Goal: Task Accomplishment & Management: Manage account settings

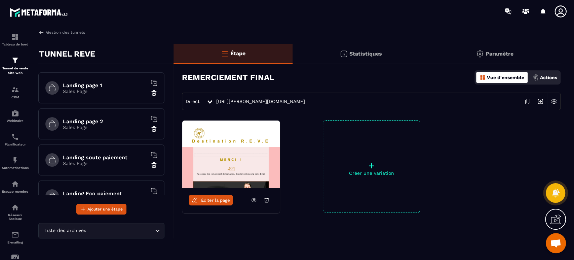
click at [16, 94] on div "CRM" at bounding box center [15, 91] width 27 height 13
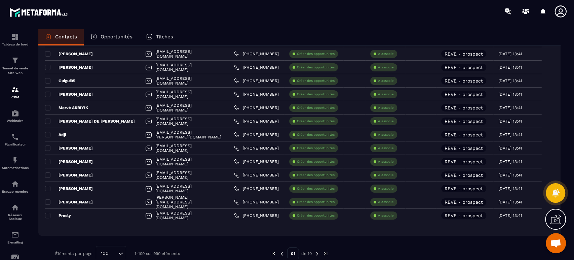
scroll to position [1240, 0]
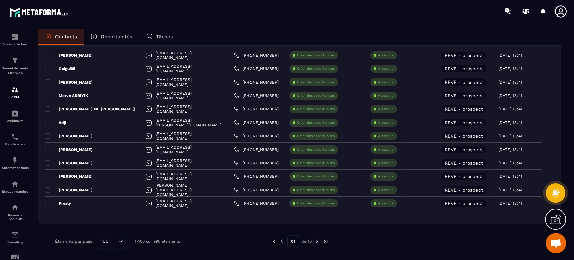
click at [14, 89] on img at bounding box center [15, 89] width 8 height 8
click at [13, 72] on p "Tunnel de vente Site web" at bounding box center [15, 70] width 27 height 9
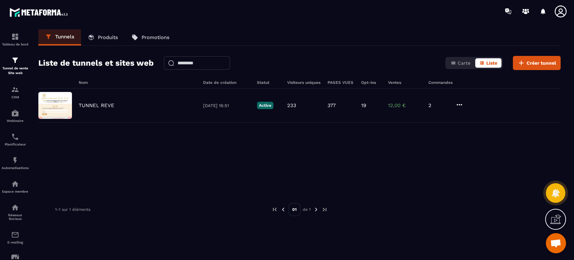
click at [96, 105] on p "TUNNEL REVE" at bounding box center [97, 105] width 36 height 6
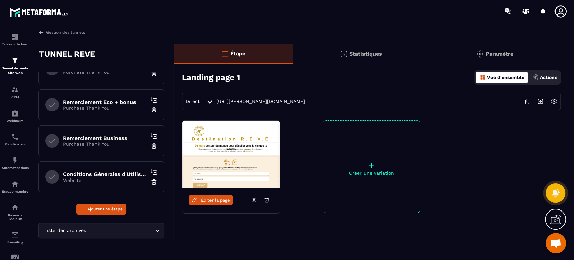
scroll to position [100, 0]
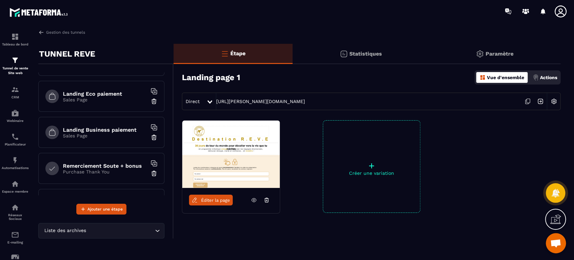
click at [108, 95] on h6 "Landing Eco paiement" at bounding box center [105, 94] width 84 height 6
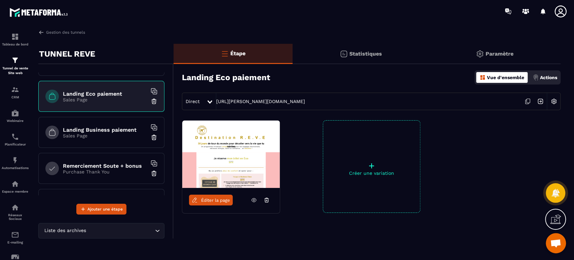
click at [527, 99] on icon at bounding box center [528, 101] width 13 height 13
click at [464, 165] on div at bounding box center [512, 166] width 98 height 93
click at [10, 69] on p "Tunnel de vente Site web" at bounding box center [15, 70] width 27 height 9
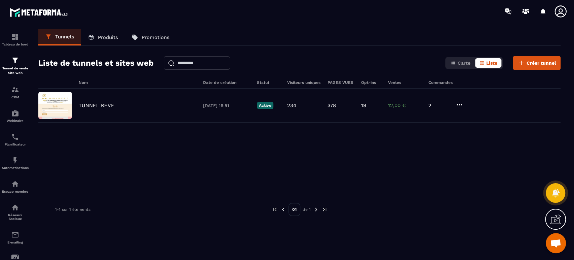
click at [86, 104] on p "TUNNEL REVE" at bounding box center [97, 105] width 36 height 6
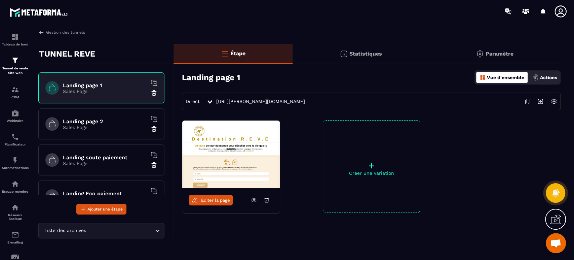
click at [554, 101] on img at bounding box center [554, 101] width 13 height 13
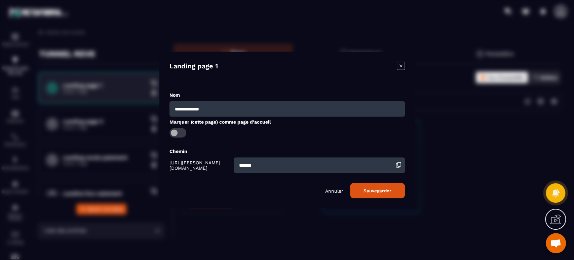
click at [332, 191] on p "Annuler" at bounding box center [334, 190] width 18 height 5
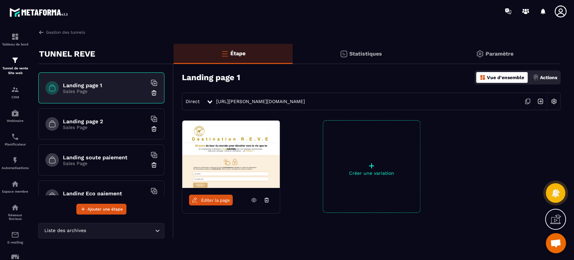
click at [234, 103] on link "[URL][PERSON_NAME][DOMAIN_NAME]" at bounding box center [260, 101] width 89 height 5
click at [555, 101] on img at bounding box center [554, 101] width 13 height 13
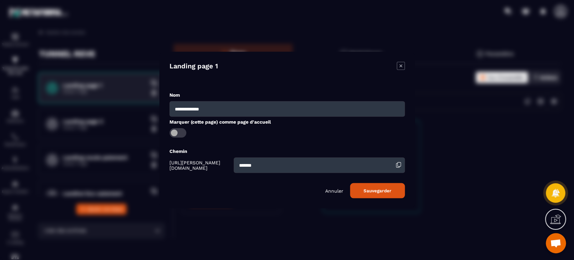
drag, startPoint x: 263, startPoint y: 164, endPoint x: 207, endPoint y: 161, distance: 56.6
click at [207, 161] on div "[URL][PERSON_NAME][DOMAIN_NAME] *******" at bounding box center [288, 164] width 236 height 15
type input "**********"
click at [387, 190] on button "Sauvegarder" at bounding box center [377, 190] width 55 height 15
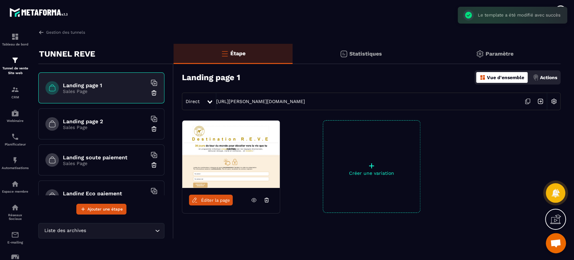
click at [305, 101] on link "[URL][PERSON_NAME][DOMAIN_NAME]" at bounding box center [260, 101] width 89 height 5
click at [80, 32] on link "Gestion des tunnels" at bounding box center [61, 32] width 47 height 6
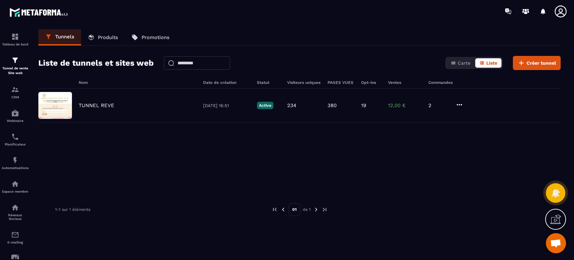
click at [459, 103] on icon at bounding box center [460, 105] width 8 height 8
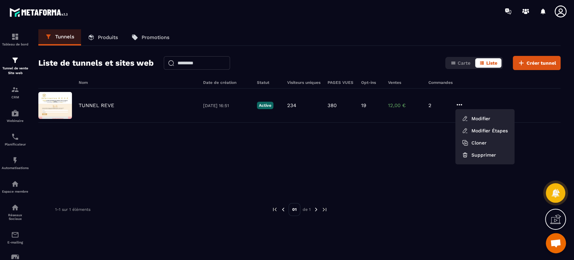
click at [475, 118] on button "Modifier" at bounding box center [485, 118] width 54 height 12
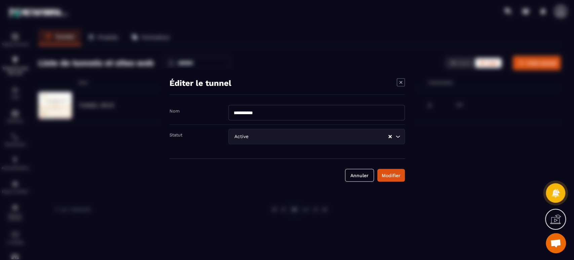
click at [362, 177] on button "Annuler" at bounding box center [359, 175] width 29 height 13
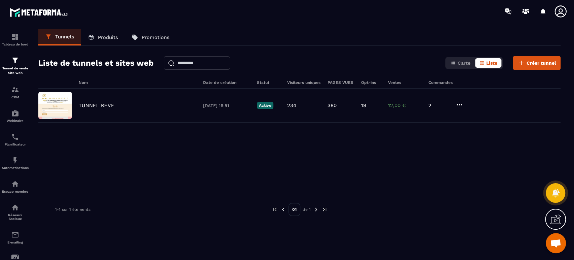
click at [98, 104] on p "TUNNEL REVE" at bounding box center [97, 105] width 36 height 6
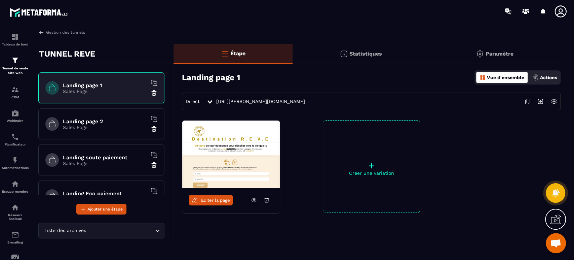
click at [100, 83] on h6 "Landing page 1" at bounding box center [105, 85] width 84 height 6
click at [558, 100] on img at bounding box center [554, 101] width 13 height 13
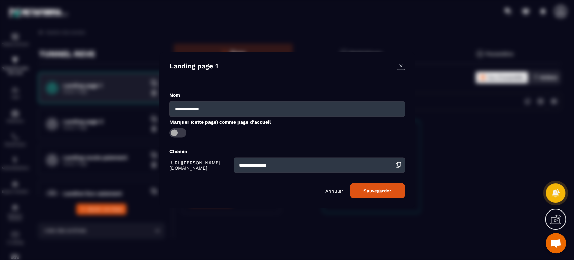
click at [532, 155] on div "Modal window" at bounding box center [287, 130] width 574 height 260
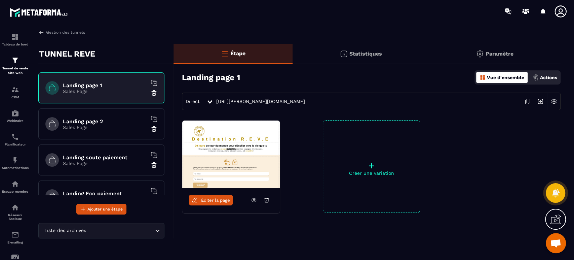
click at [555, 80] on div "Actions" at bounding box center [545, 77] width 28 height 11
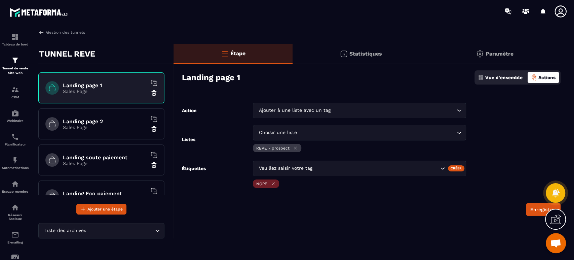
click at [513, 50] on p "Paramètre" at bounding box center [500, 53] width 28 height 6
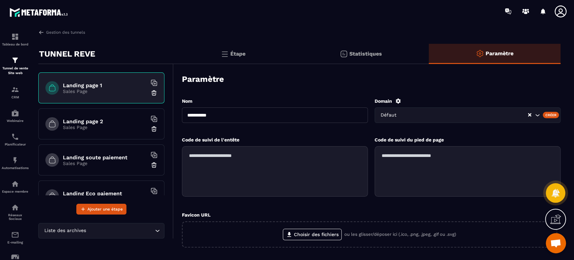
scroll to position [89, 0]
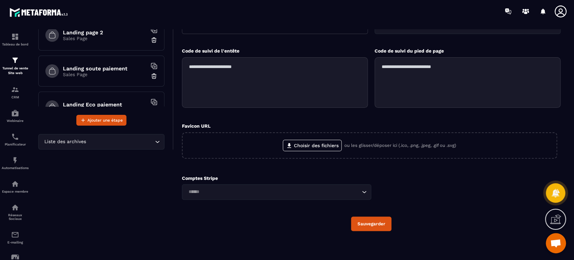
click at [313, 145] on label "Choisir des fichiers" at bounding box center [312, 145] width 59 height 11
click at [0, 0] on input "Choisir des fichiers" at bounding box center [0, 0] width 0 height 0
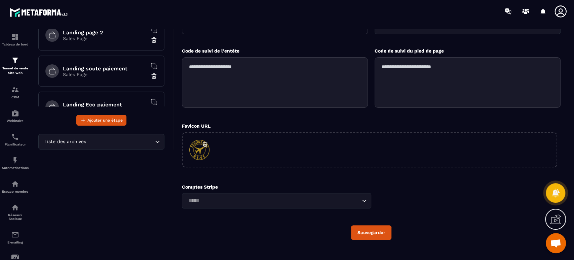
click at [379, 231] on button "Sauvegarder" at bounding box center [371, 232] width 40 height 14
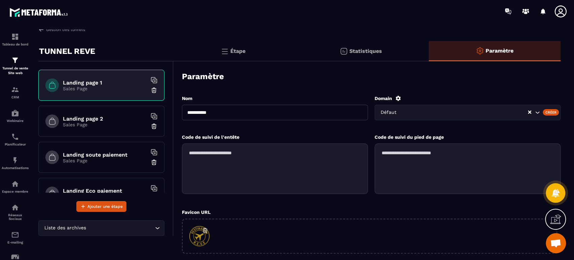
scroll to position [0, 0]
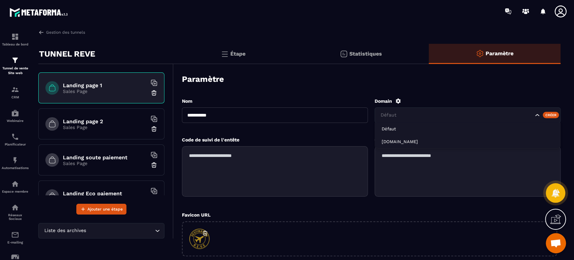
click at [421, 117] on input "Search for option" at bounding box center [456, 114] width 154 height 7
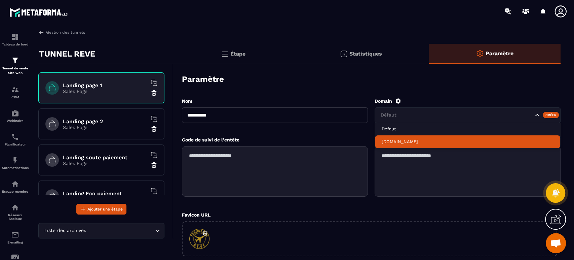
click at [431, 140] on p "[DOMAIN_NAME]" at bounding box center [468, 142] width 172 height 6
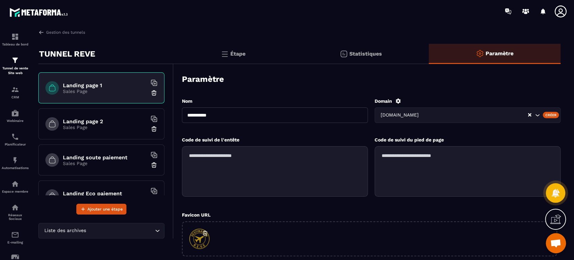
scroll to position [98, 0]
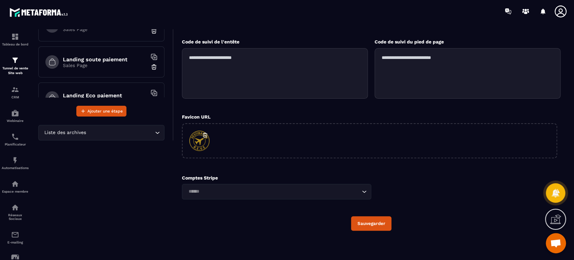
click at [378, 222] on button "Sauvegarder" at bounding box center [371, 223] width 40 height 14
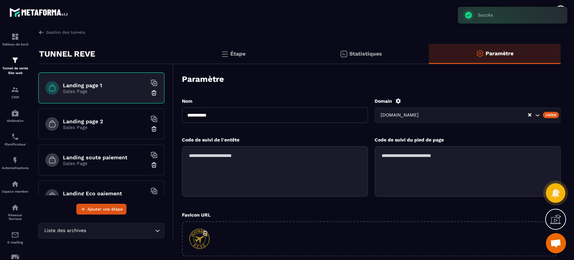
click at [97, 85] on h6 "Landing page 1" at bounding box center [105, 85] width 84 height 6
click at [62, 30] on link "Gestion des tunnels" at bounding box center [61, 32] width 47 height 6
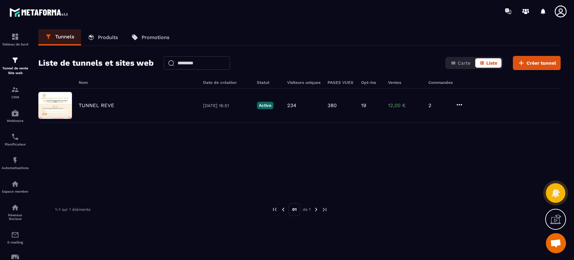
click at [108, 106] on p "TUNNEL REVE" at bounding box center [97, 105] width 36 height 6
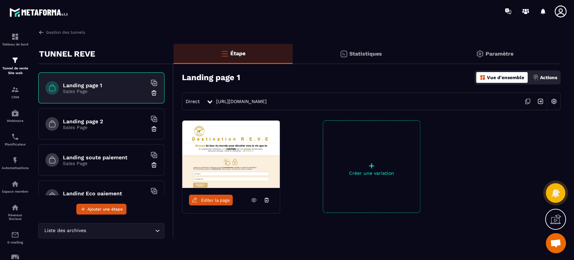
click at [557, 104] on img at bounding box center [554, 101] width 13 height 13
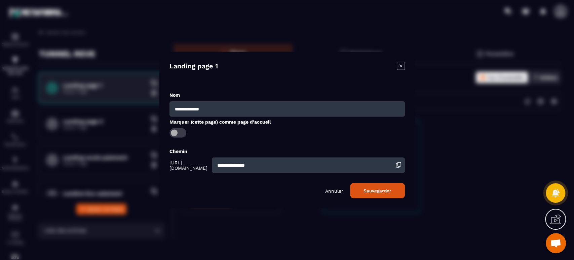
drag, startPoint x: 216, startPoint y: 108, endPoint x: 126, endPoint y: 100, distance: 90.2
click at [126, 100] on section "**********" at bounding box center [287, 130] width 574 height 260
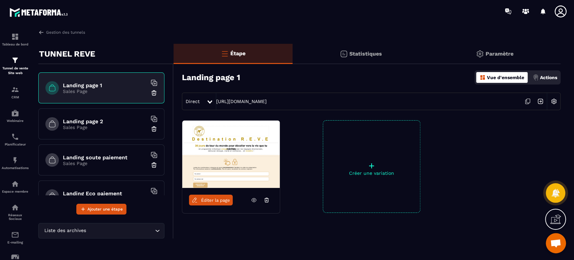
click at [554, 100] on img at bounding box center [554, 101] width 13 height 13
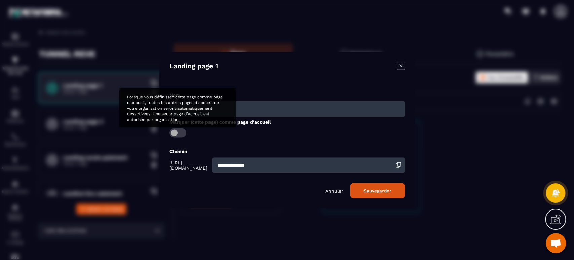
click at [178, 134] on span "Modal window" at bounding box center [178, 132] width 17 height 9
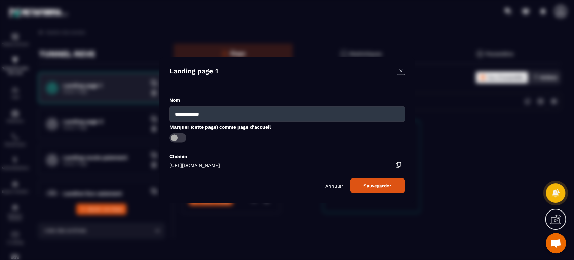
click at [215, 114] on input "**********" at bounding box center [288, 113] width 236 height 15
drag, startPoint x: 215, startPoint y: 114, endPoint x: 173, endPoint y: 113, distance: 42.4
click at [173, 113] on input "**********" at bounding box center [288, 113] width 236 height 15
click at [363, 186] on button "Sauvegarder" at bounding box center [377, 185] width 55 height 15
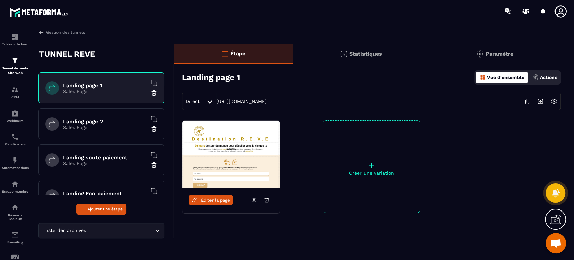
click at [267, 102] on link "[URL][DOMAIN_NAME]" at bounding box center [241, 101] width 50 height 5
click at [62, 35] on link "Gestion des tunnels" at bounding box center [61, 32] width 47 height 6
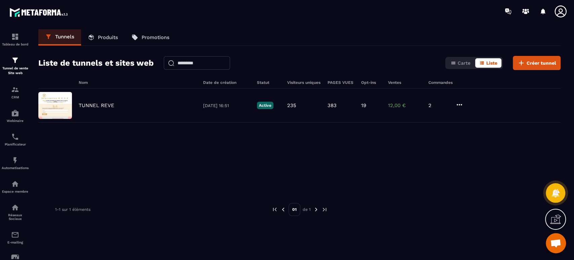
click at [456, 102] on icon at bounding box center [460, 105] width 8 height 8
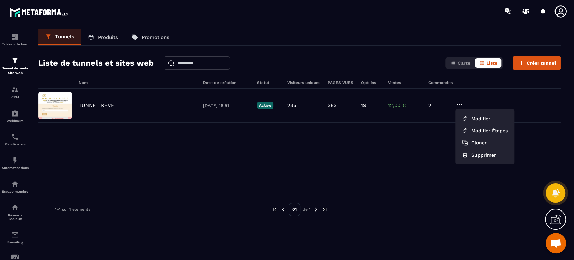
click at [92, 107] on p "TUNNEL REVE" at bounding box center [97, 105] width 36 height 6
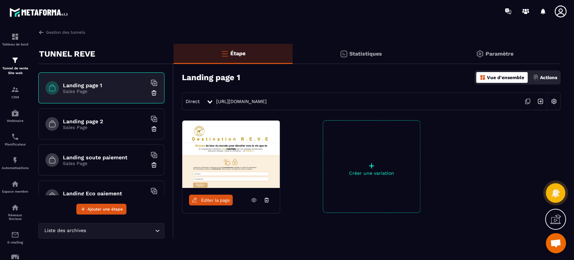
click at [538, 80] on img at bounding box center [536, 77] width 6 height 6
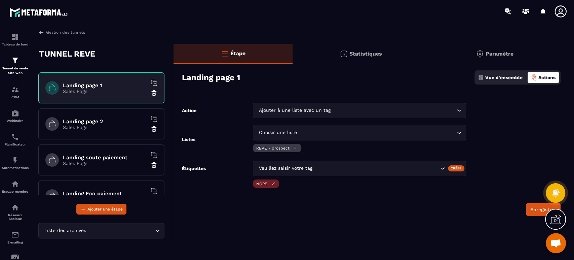
click at [491, 75] on p "Vue d'ensemble" at bounding box center [504, 77] width 37 height 5
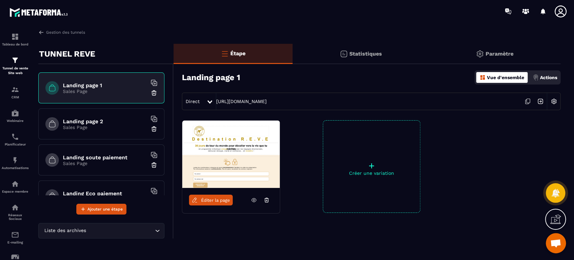
click at [361, 58] on div "Statistiques" at bounding box center [361, 54] width 137 height 20
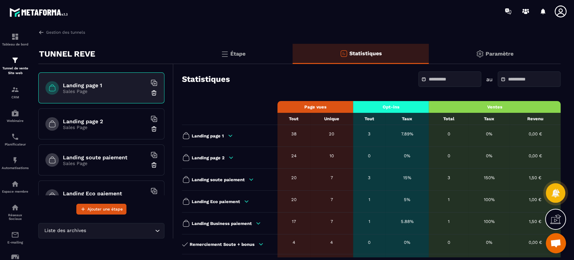
click at [498, 56] on p "Paramètre" at bounding box center [500, 53] width 28 height 6
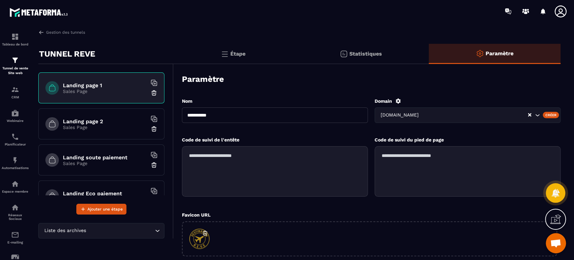
click at [472, 117] on input "Search for option" at bounding box center [473, 114] width 107 height 7
click at [468, 84] on div "Paramètre" at bounding box center [371, 79] width 379 height 24
click at [240, 49] on div "Étape" at bounding box center [233, 54] width 119 height 20
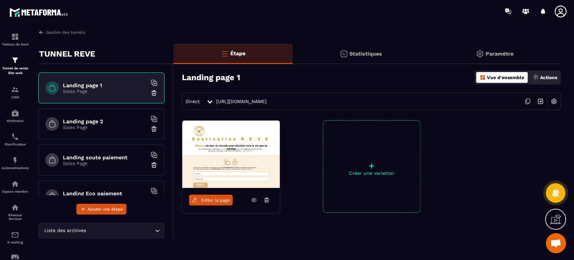
click at [378, 52] on p "Statistiques" at bounding box center [366, 53] width 33 height 6
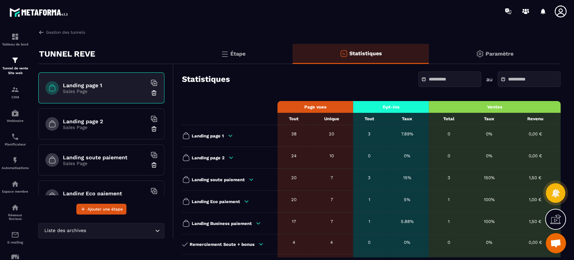
click at [495, 52] on p "Paramètre" at bounding box center [500, 53] width 28 height 6
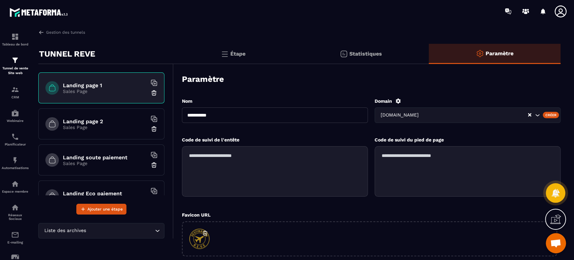
click at [390, 59] on div "Statistiques" at bounding box center [361, 54] width 137 height 20
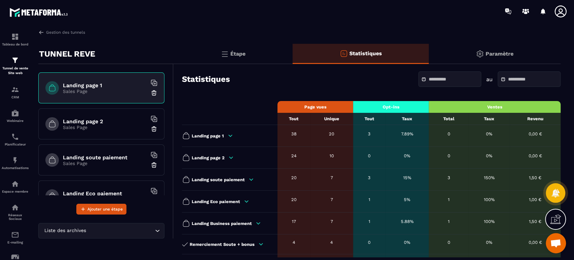
click at [250, 51] on div "Étape" at bounding box center [233, 54] width 119 height 20
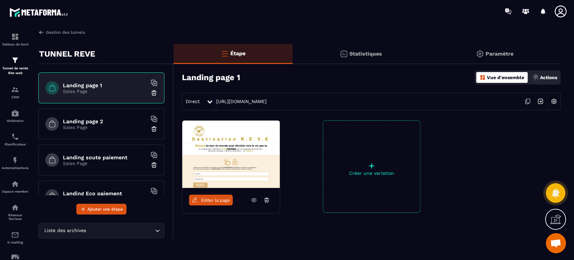
click at [72, 32] on link "Gestion des tunnels" at bounding box center [61, 32] width 47 height 6
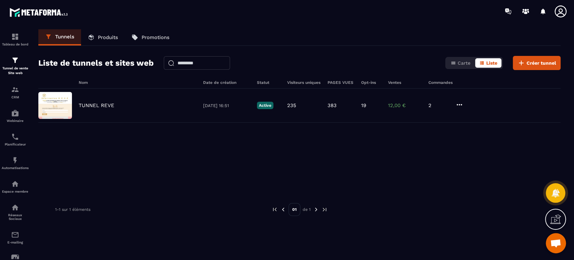
click at [115, 36] on p "Produits" at bounding box center [108, 37] width 20 height 6
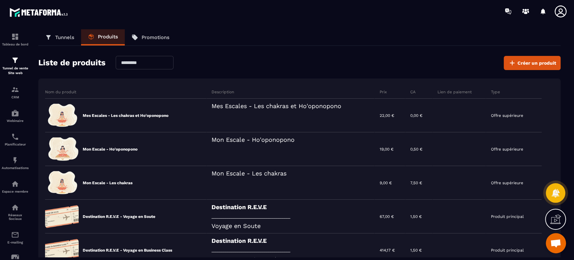
click at [158, 38] on p "Promotions" at bounding box center [156, 37] width 28 height 6
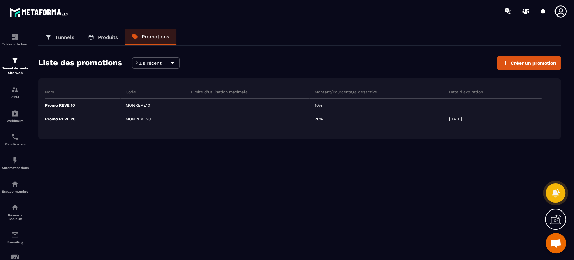
click at [66, 37] on p "Tunnels" at bounding box center [64, 37] width 19 height 6
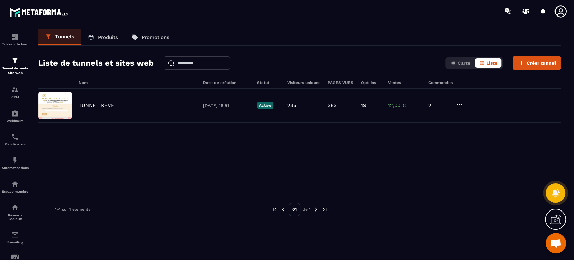
click at [92, 102] on p "TUNNEL REVE" at bounding box center [97, 105] width 36 height 6
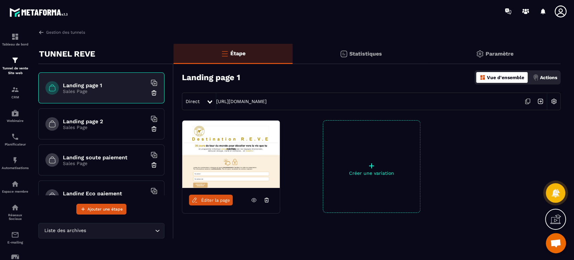
click at [101, 118] on h6 "Landing page 2" at bounding box center [105, 121] width 84 height 6
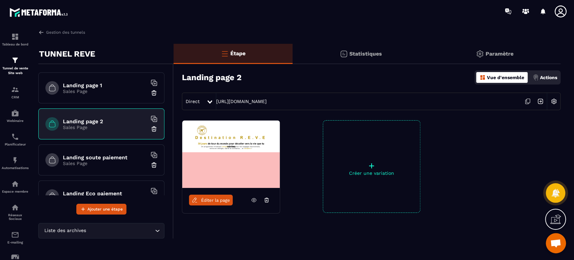
click at [556, 99] on img at bounding box center [554, 101] width 13 height 13
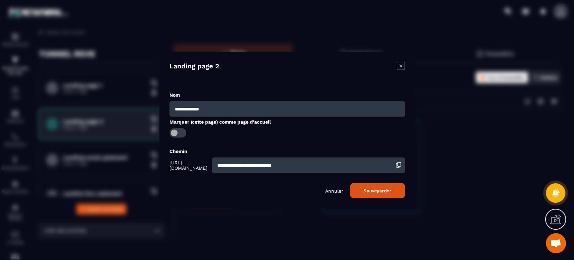
click at [337, 191] on p "Annuler" at bounding box center [334, 190] width 18 height 5
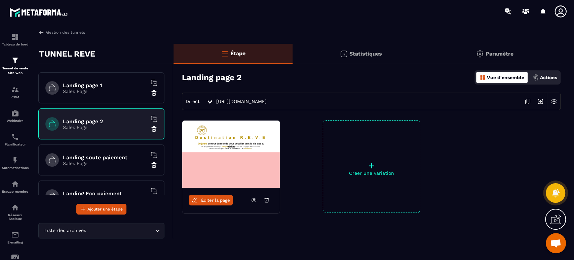
click at [501, 51] on p "Paramètre" at bounding box center [500, 53] width 28 height 6
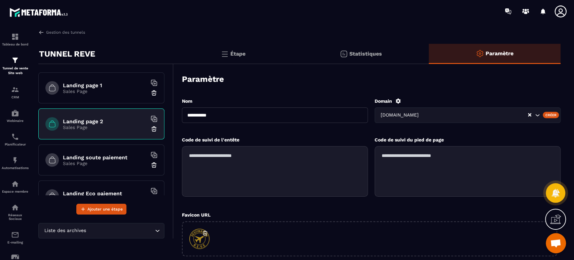
click at [97, 88] on h6 "Landing page 1" at bounding box center [105, 85] width 84 height 6
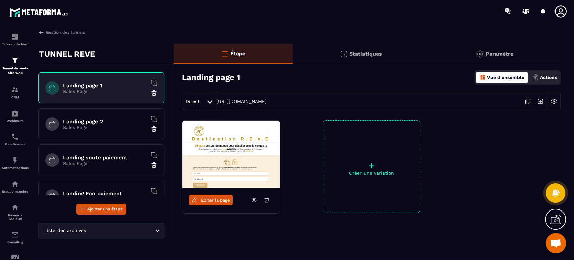
click at [243, 100] on link "[URL][DOMAIN_NAME]" at bounding box center [241, 101] width 50 height 5
click at [364, 55] on p "Statistiques" at bounding box center [366, 53] width 33 height 6
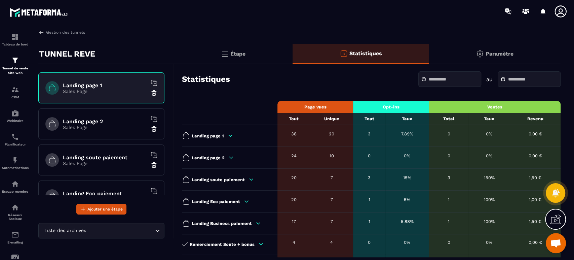
click at [516, 56] on div "Paramètre" at bounding box center [495, 54] width 132 height 20
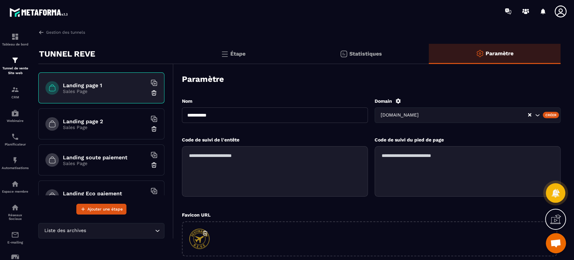
click at [75, 120] on h6 "Landing page 2" at bounding box center [105, 121] width 84 height 6
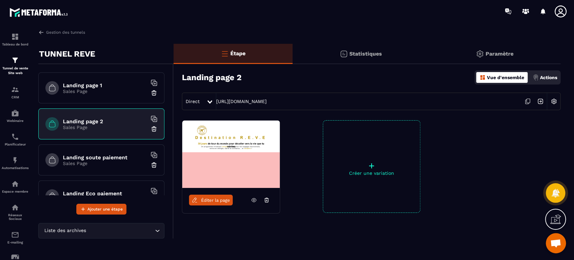
click at [85, 84] on h6 "Landing page 1" at bounding box center [105, 85] width 84 height 6
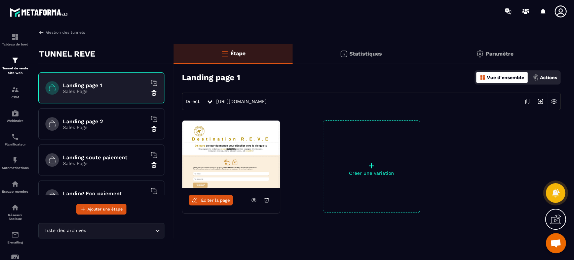
click at [549, 77] on p "Actions" at bounding box center [548, 77] width 17 height 5
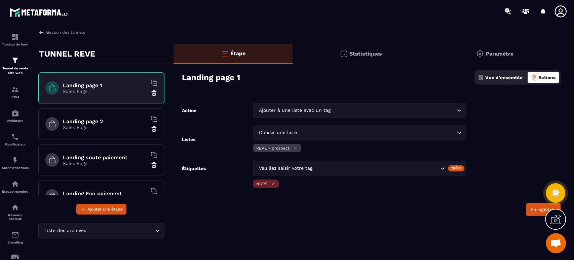
click at [488, 73] on div "Vue d'ensemble" at bounding box center [500, 77] width 48 height 11
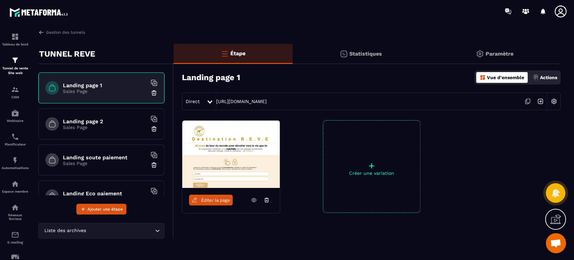
click at [540, 102] on img at bounding box center [540, 101] width 13 height 13
click at [549, 103] on img at bounding box center [554, 101] width 13 height 13
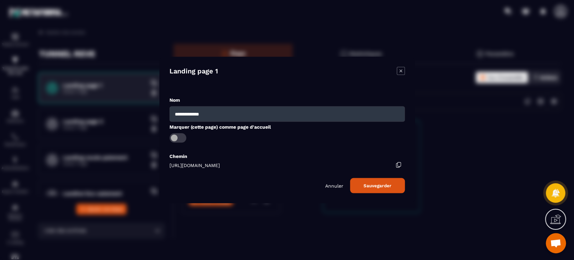
click at [328, 186] on p "Annuler" at bounding box center [334, 185] width 18 height 5
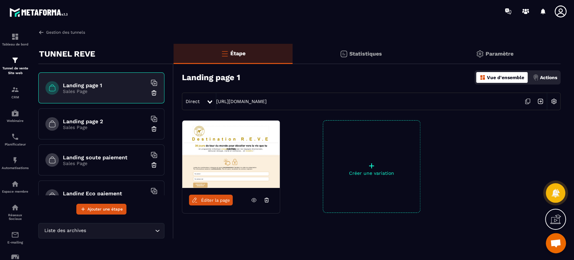
click at [72, 30] on link "Gestion des tunnels" at bounding box center [61, 32] width 47 height 6
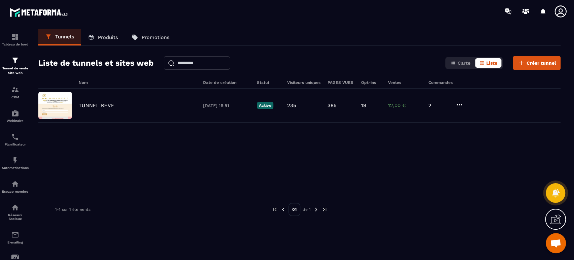
click at [461, 103] on icon at bounding box center [460, 105] width 8 height 8
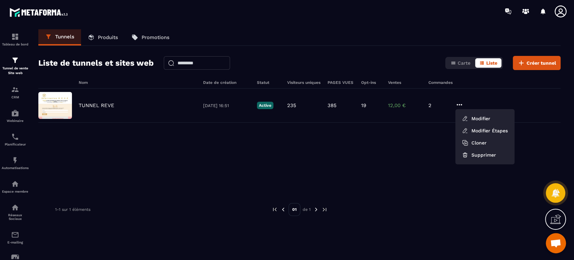
click at [475, 114] on button "Modifier" at bounding box center [485, 118] width 54 height 12
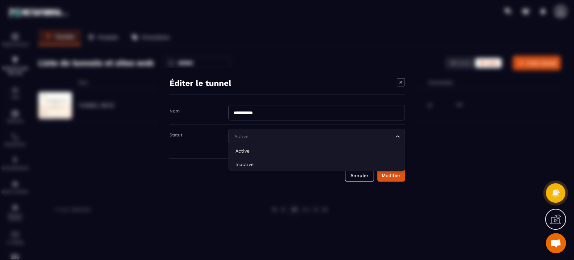
click at [363, 137] on input "Search for option" at bounding box center [313, 136] width 161 height 7
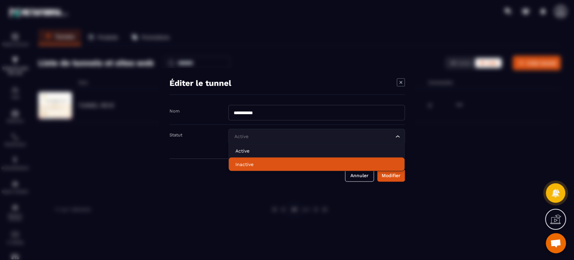
click at [310, 164] on p "Inactive" at bounding box center [317, 164] width 163 height 7
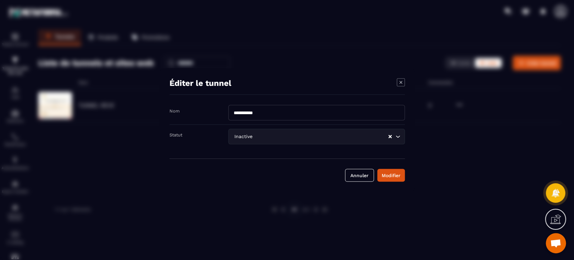
click at [393, 172] on div "Modifier" at bounding box center [391, 175] width 19 height 7
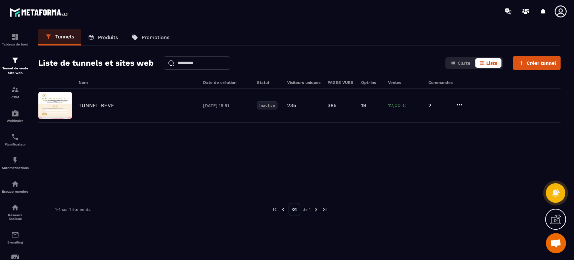
click at [99, 106] on p "TUNNEL REVE" at bounding box center [97, 105] width 36 height 6
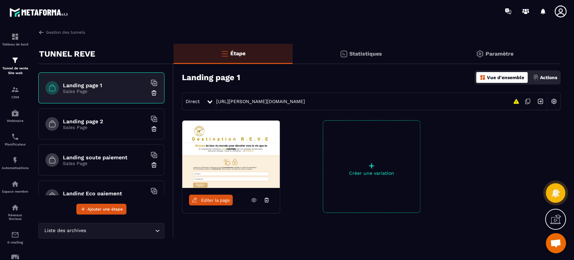
click at [538, 100] on img at bounding box center [540, 101] width 13 height 13
click at [212, 199] on span "Éditer la page" at bounding box center [215, 200] width 29 height 5
